Goal: Information Seeking & Learning: Check status

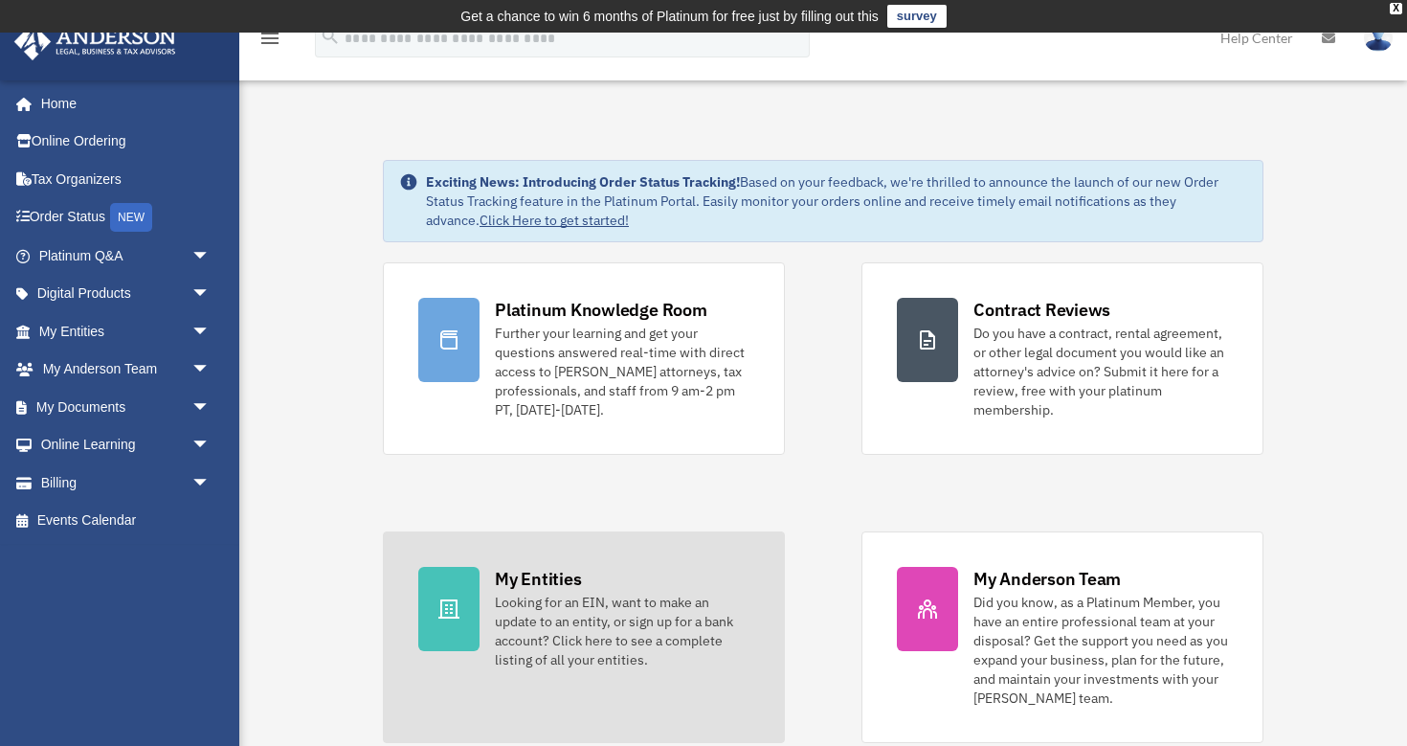
click at [615, 623] on div "Looking for an EIN, want to make an update to an entity, or sign up for a bank …" at bounding box center [622, 631] width 255 height 77
click at [607, 611] on div "Looking for an EIN, want to make an update to an entity, or sign up for a bank …" at bounding box center [622, 631] width 255 height 77
click at [616, 608] on div "Looking for an EIN, want to make an update to an entity, or sign up for a bank …" at bounding box center [622, 631] width 255 height 77
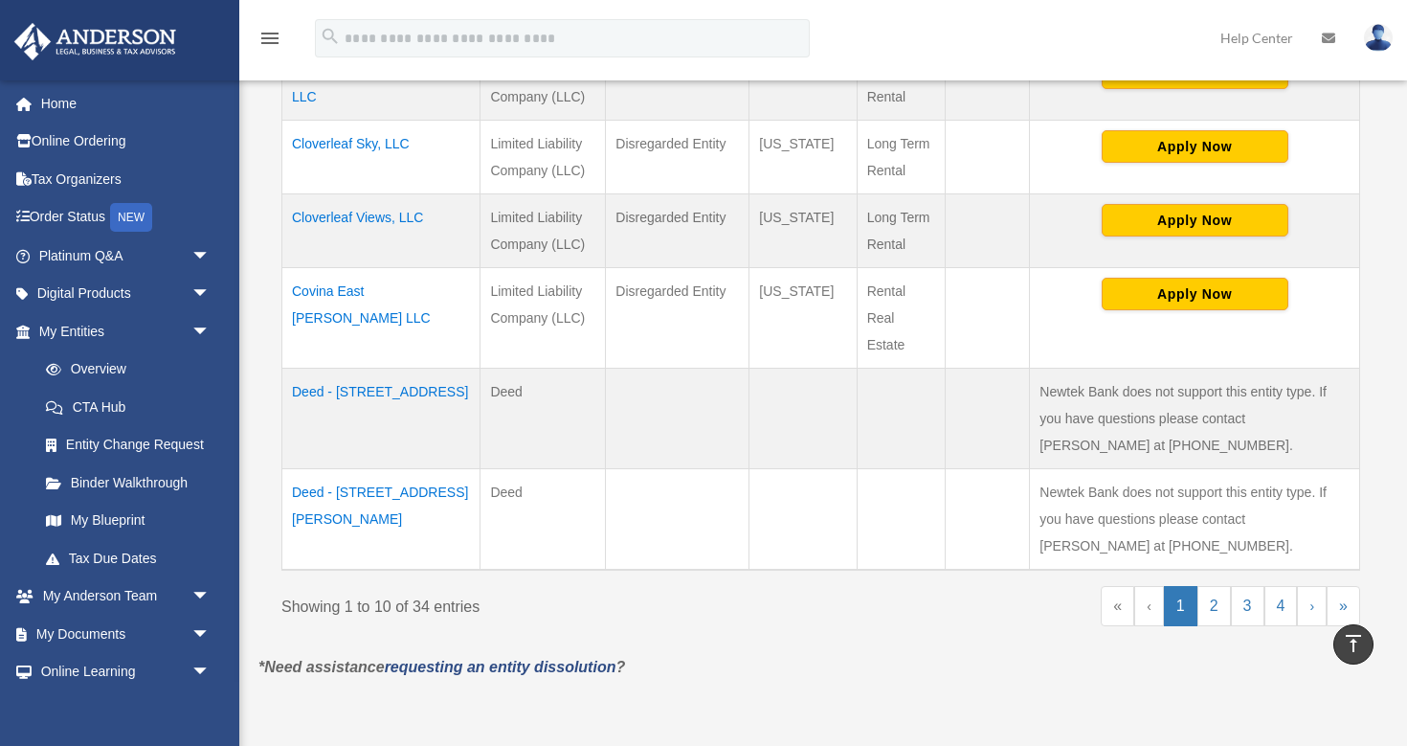
scroll to position [979, 0]
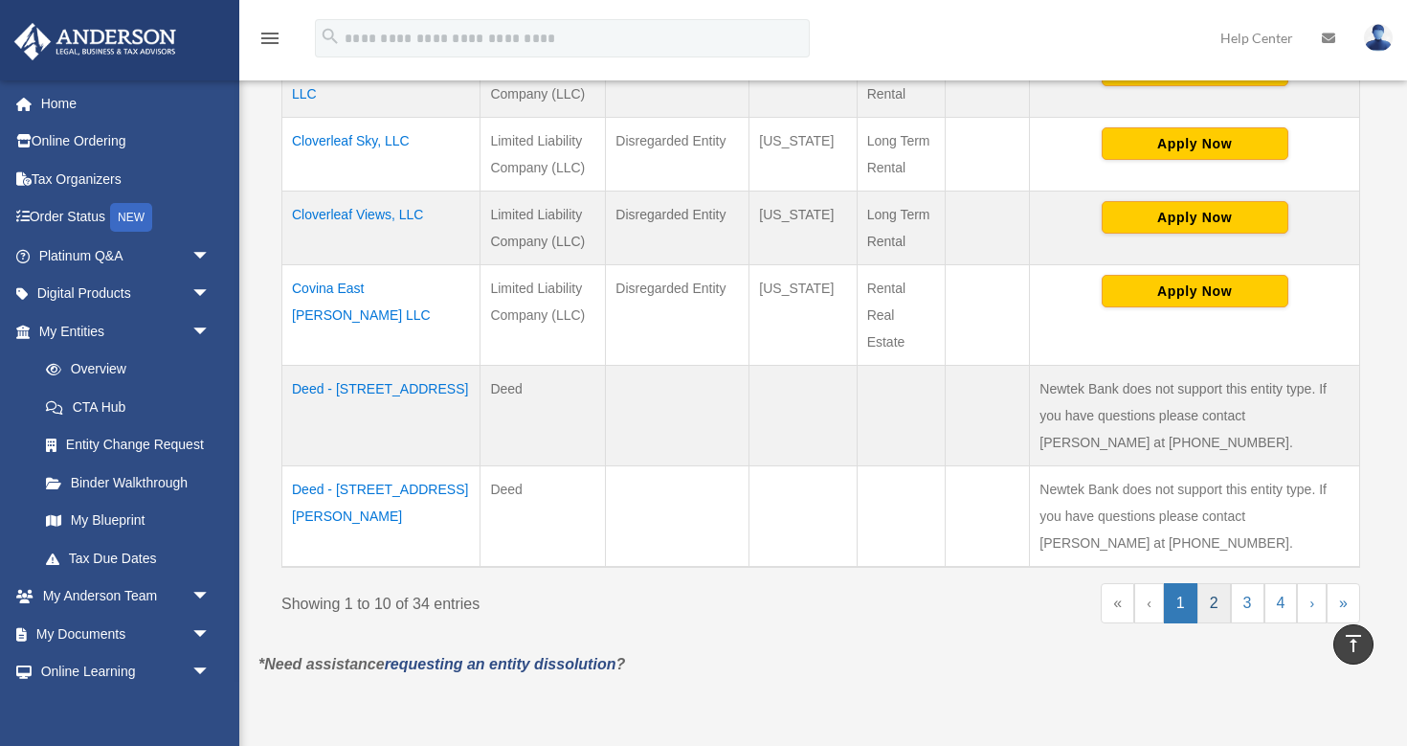
click at [1209, 595] on link "2" at bounding box center [1214, 603] width 34 height 40
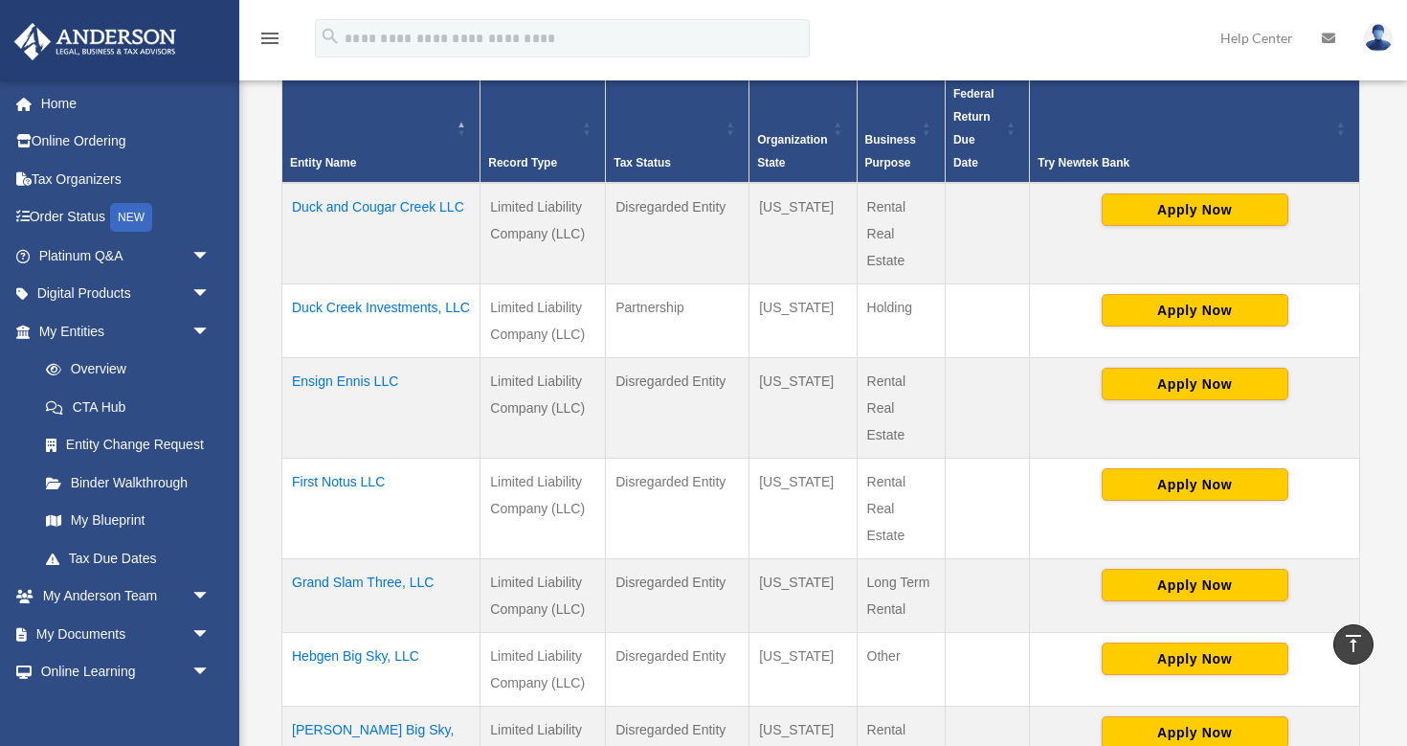
scroll to position [431, 0]
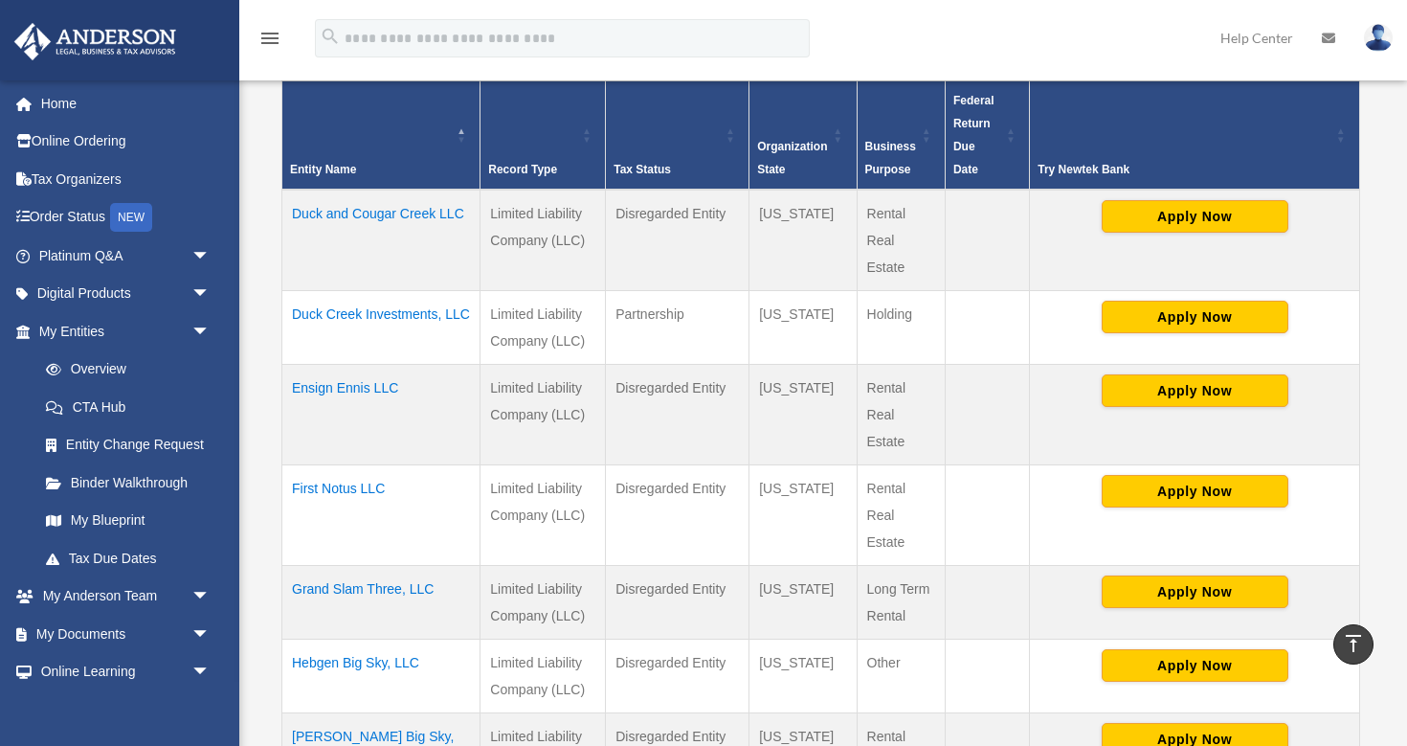
click at [429, 212] on td "Duck and Cougar Creek LLC" at bounding box center [381, 240] width 198 height 101
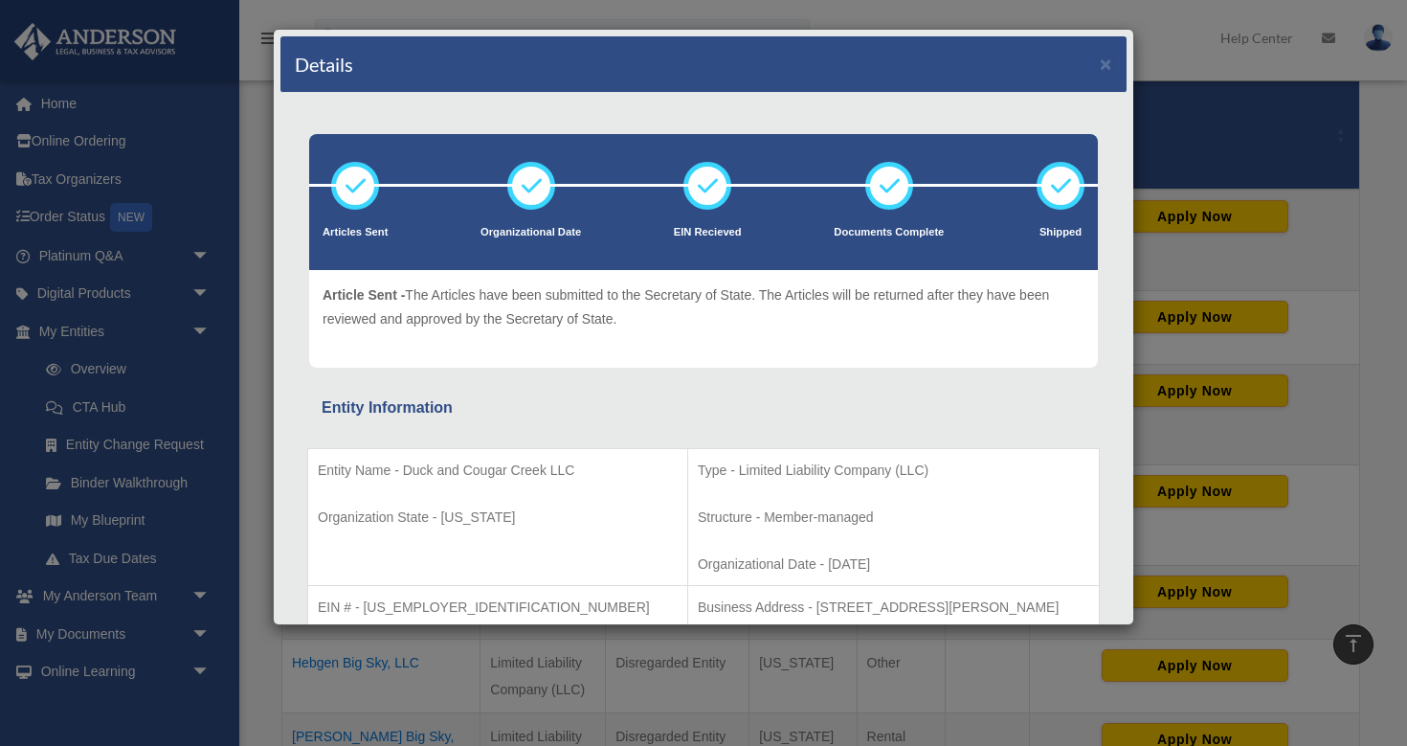
scroll to position [0, 0]
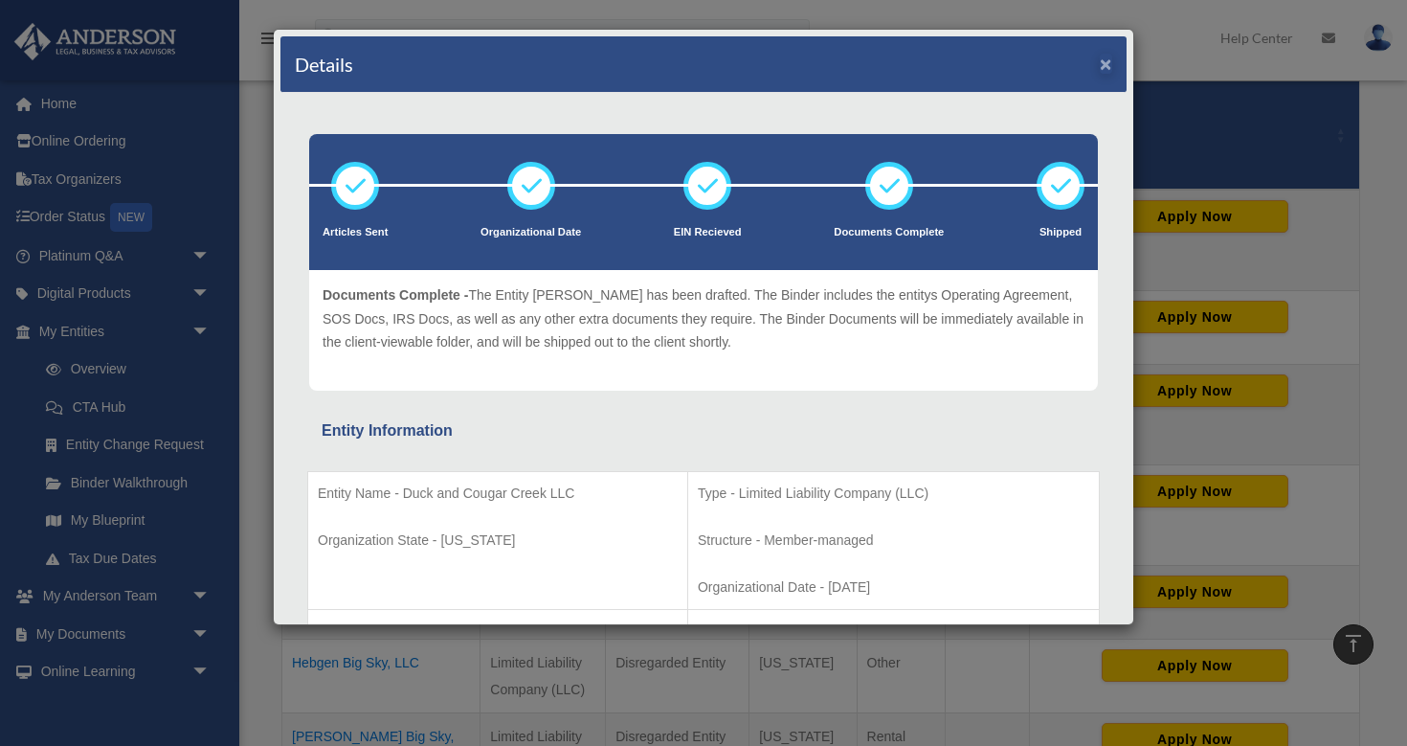
click at [1107, 68] on button "×" at bounding box center [1106, 64] width 12 height 20
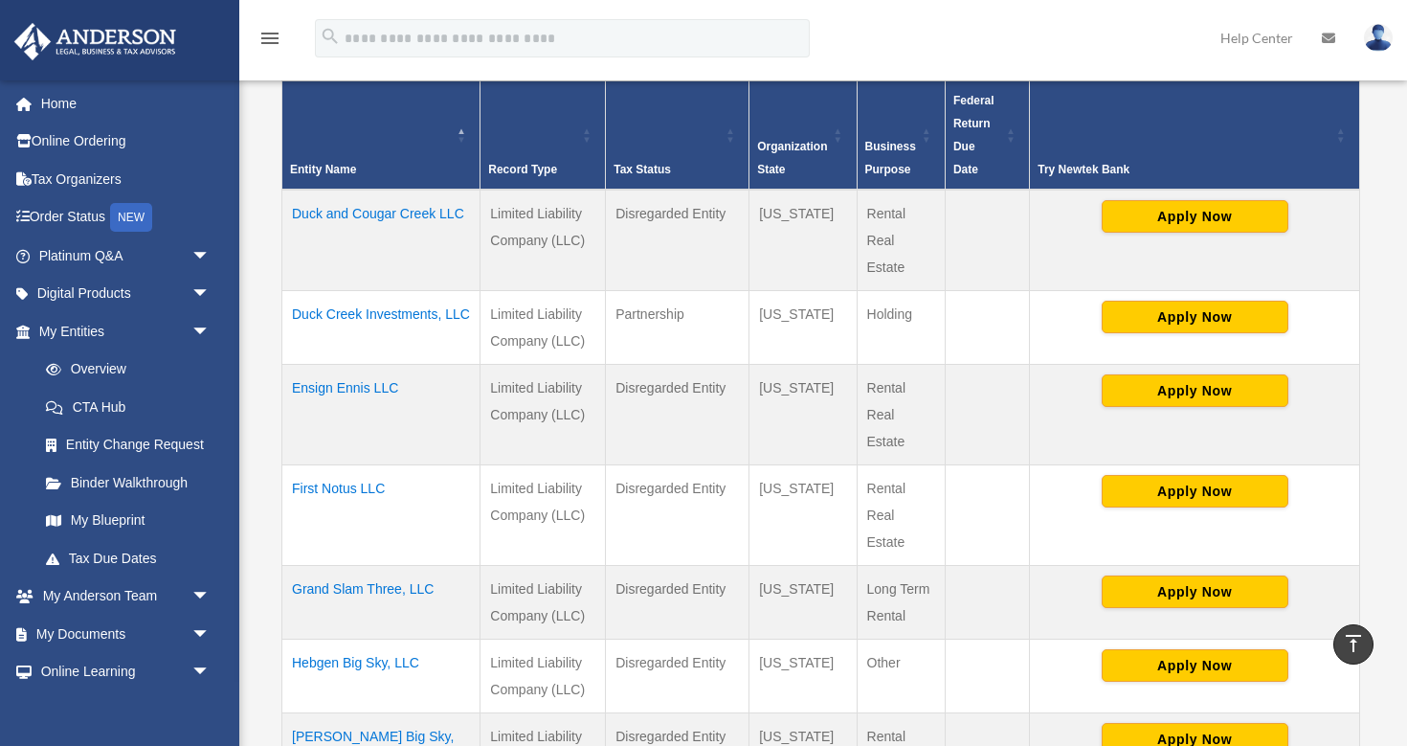
click at [422, 322] on td "Duck Creek Investments, LLC" at bounding box center [381, 327] width 198 height 74
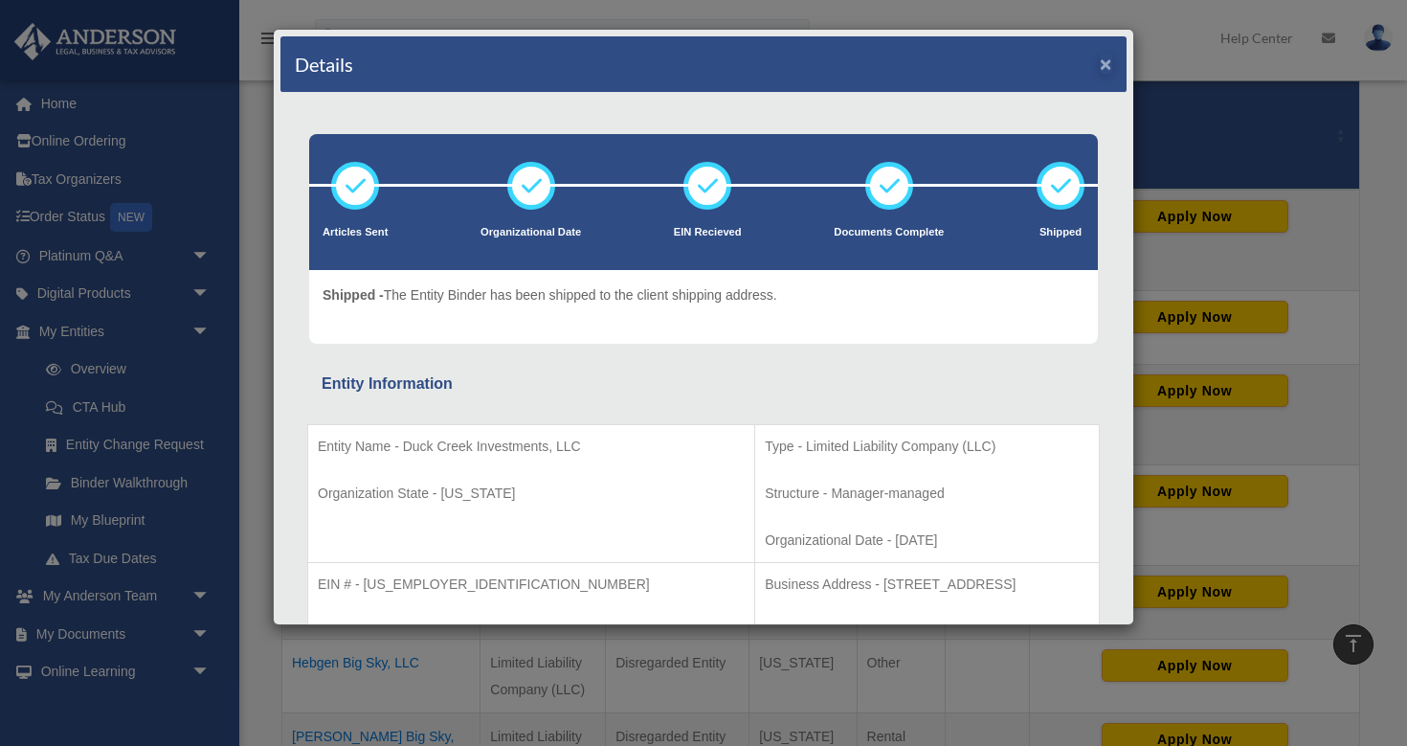
click at [1106, 59] on button "×" at bounding box center [1106, 64] width 12 height 20
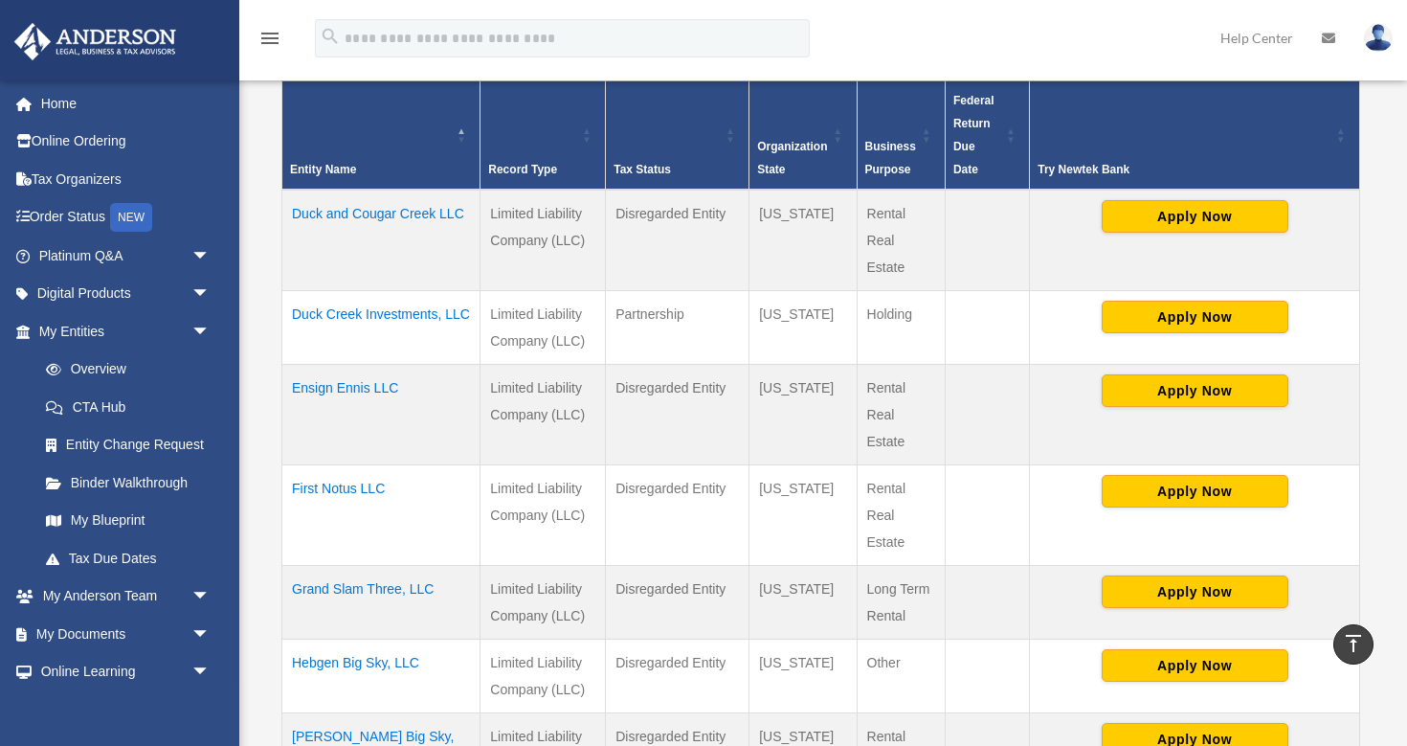
click at [414, 205] on td "Duck and Cougar Creek LLC" at bounding box center [381, 240] width 198 height 101
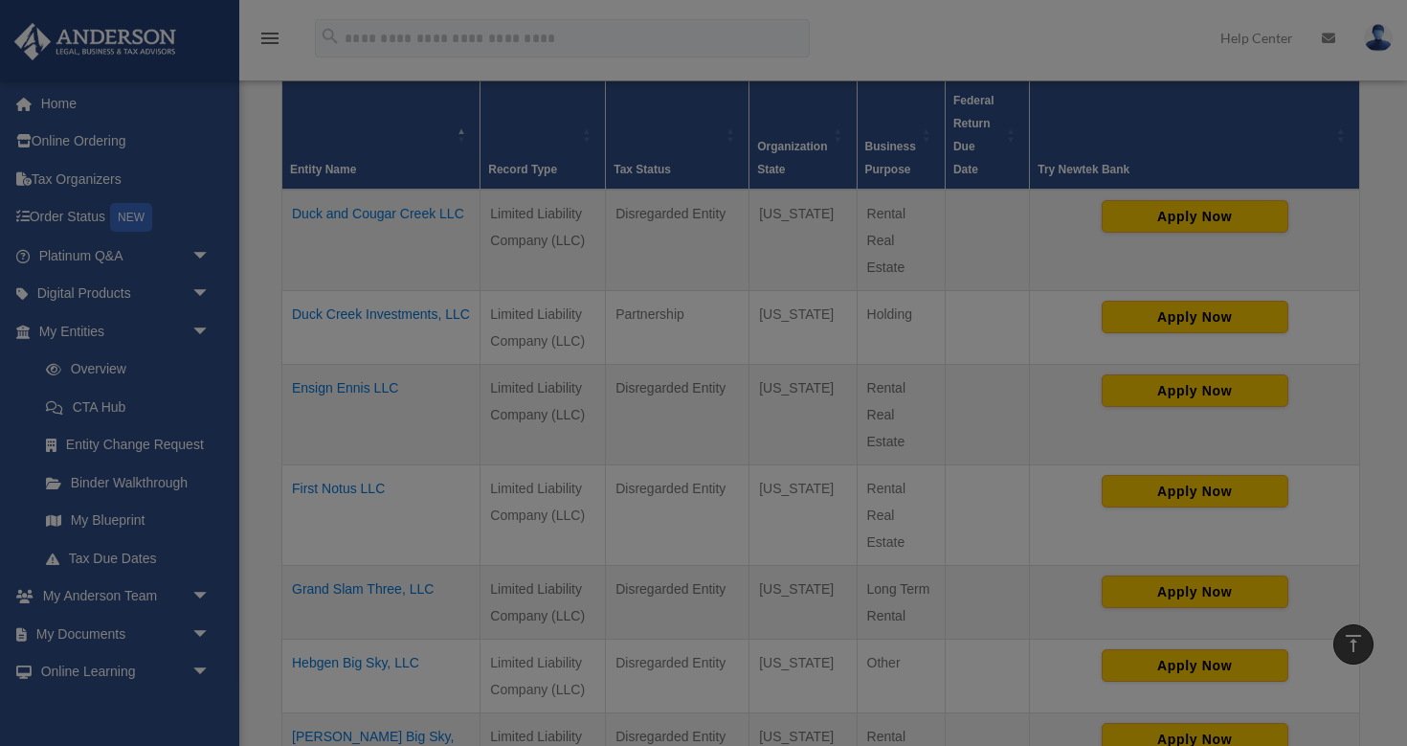
click at [414, 205] on body "X Get a chance to win 6 months of Platinum for free just by filling out this su…" at bounding box center [703, 616] width 1407 height 2095
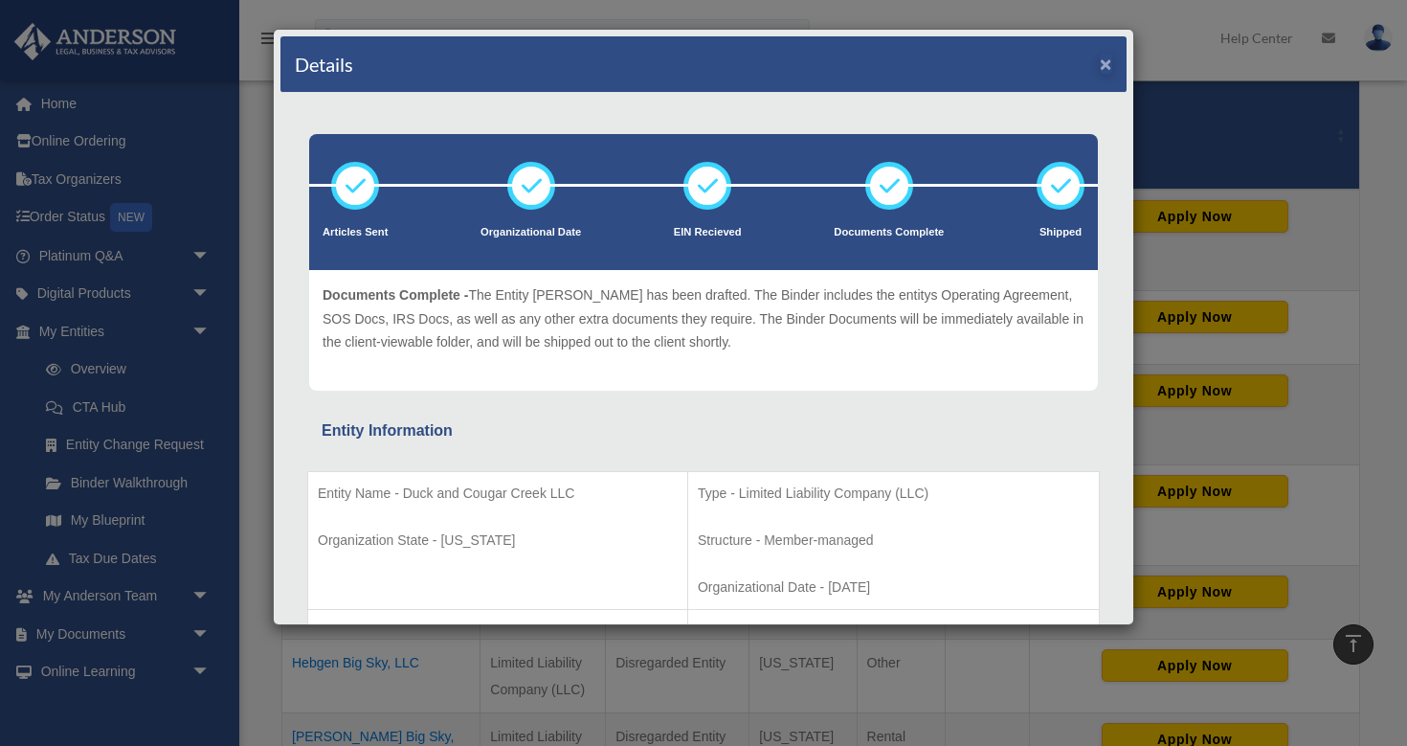
click at [1106, 62] on button "×" at bounding box center [1106, 64] width 12 height 20
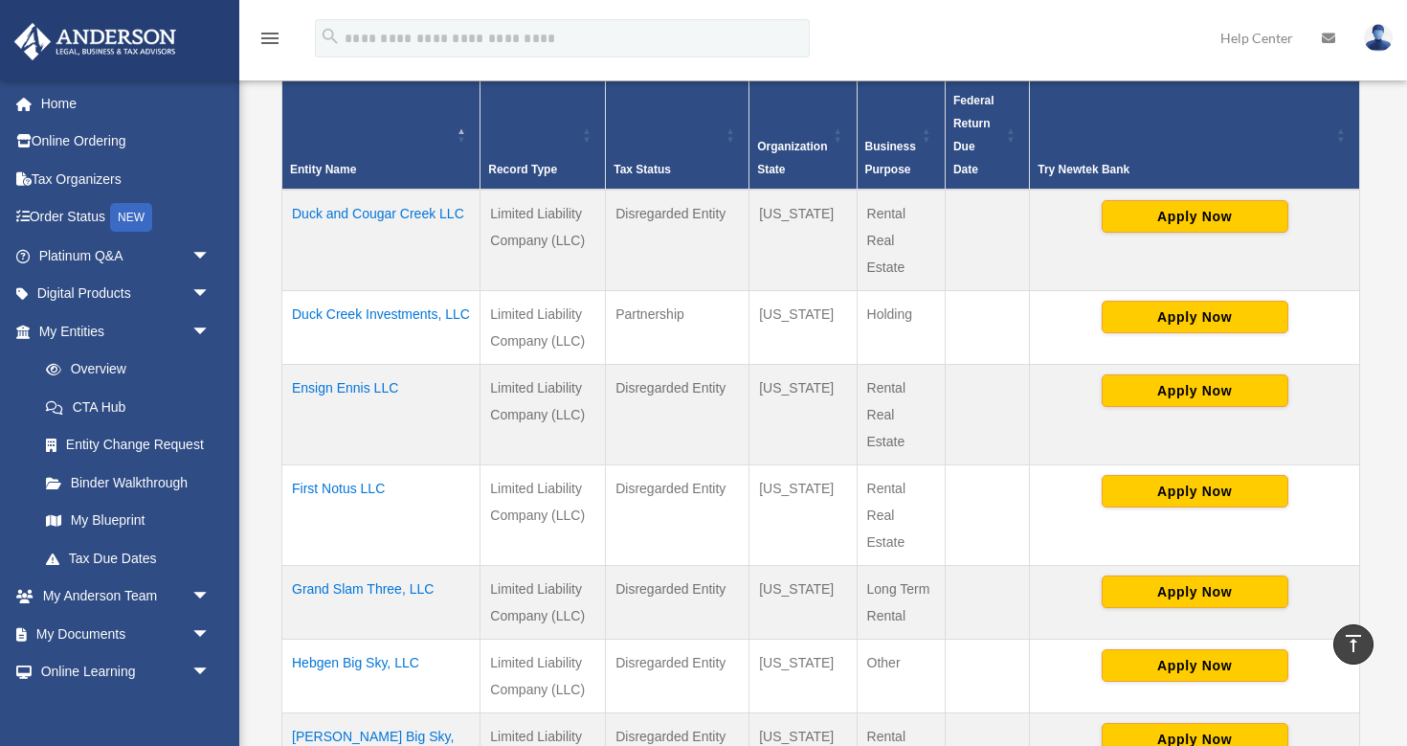
click at [414, 314] on td "Duck Creek Investments, LLC" at bounding box center [381, 327] width 198 height 74
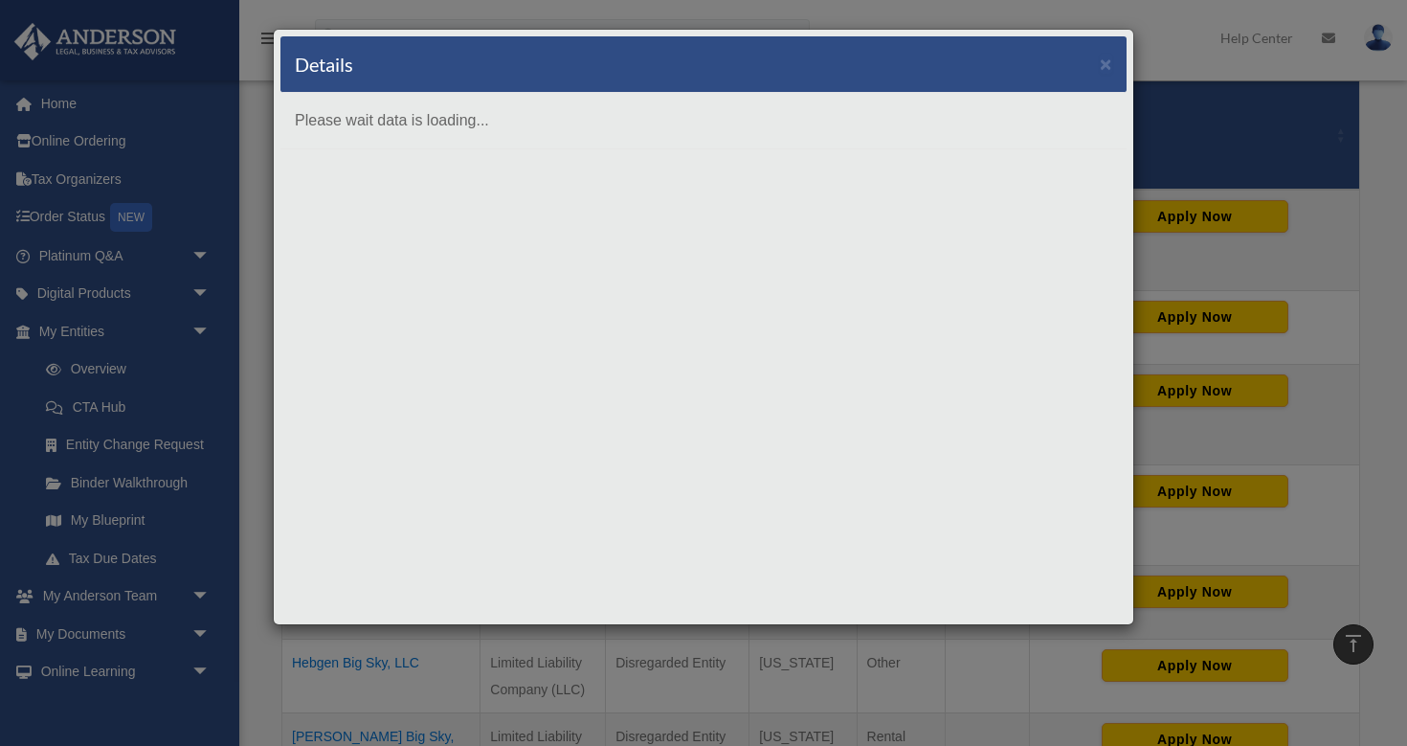
click at [414, 314] on body "X Get a chance to win 6 months of Platinum for free just by filling out this su…" at bounding box center [703, 616] width 1407 height 2095
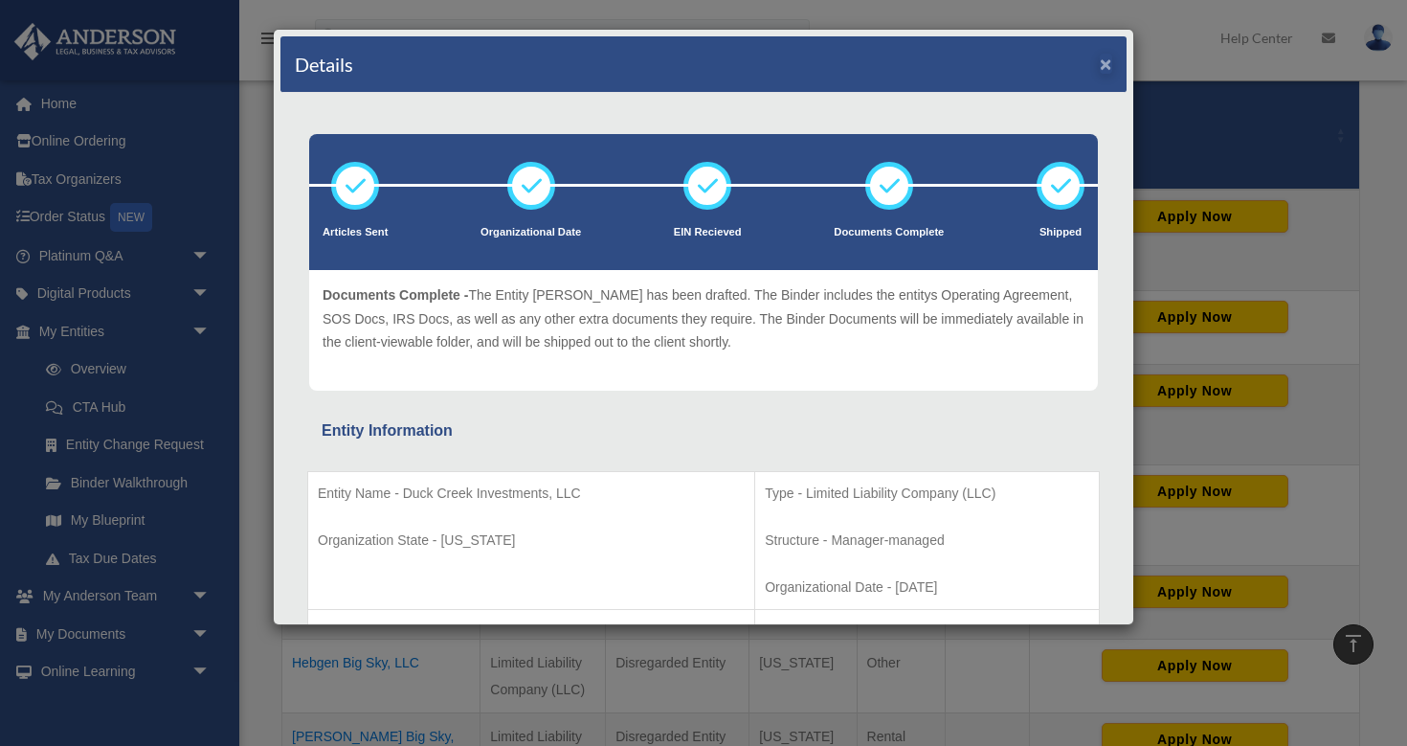
click at [1109, 66] on button "×" at bounding box center [1106, 64] width 12 height 20
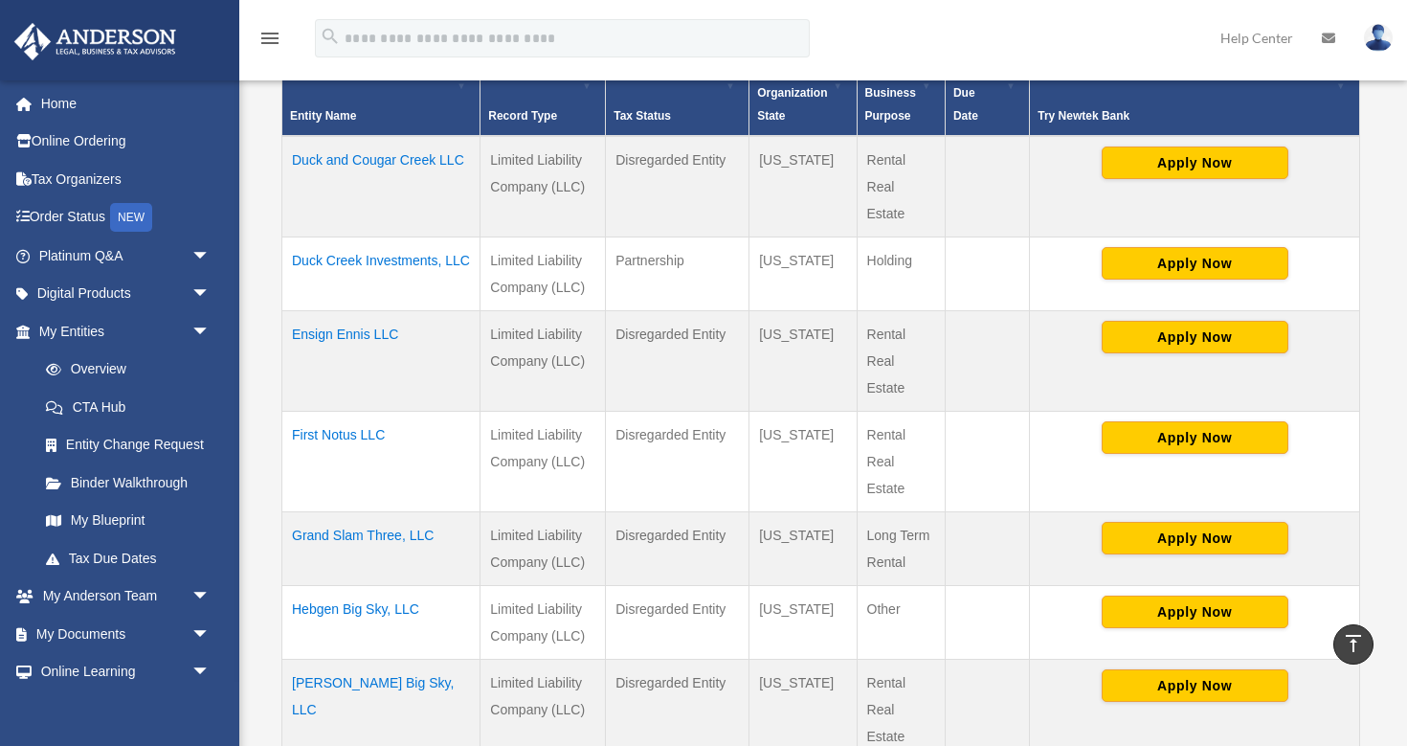
scroll to position [479, 0]
